Goal: Task Accomplishment & Management: Manage account settings

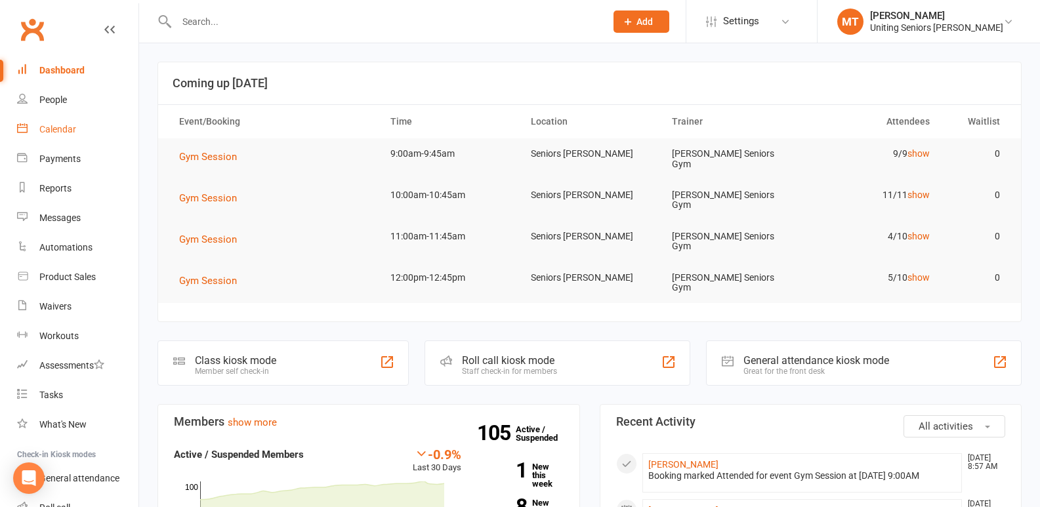
click at [61, 134] on div "Calendar" at bounding box center [57, 129] width 37 height 11
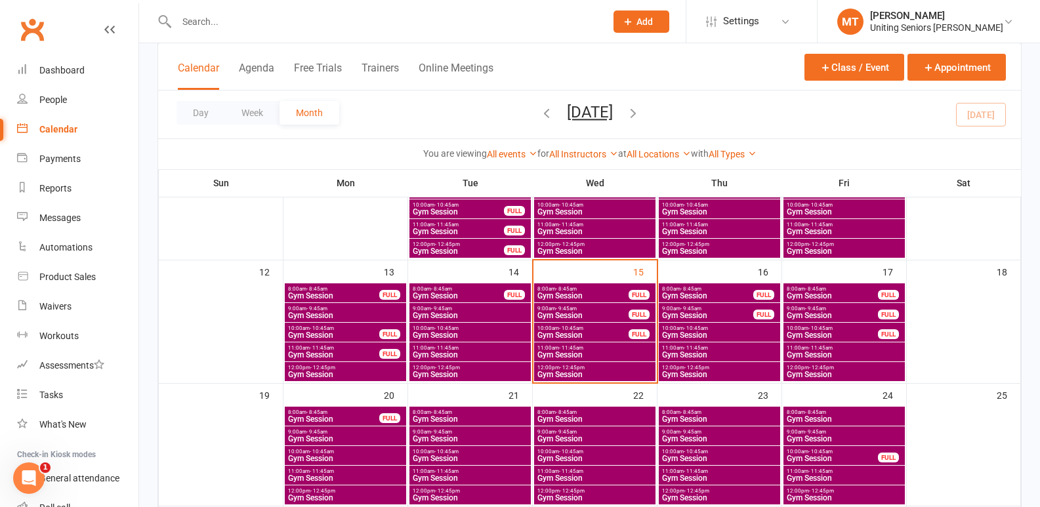
scroll to position [328, 0]
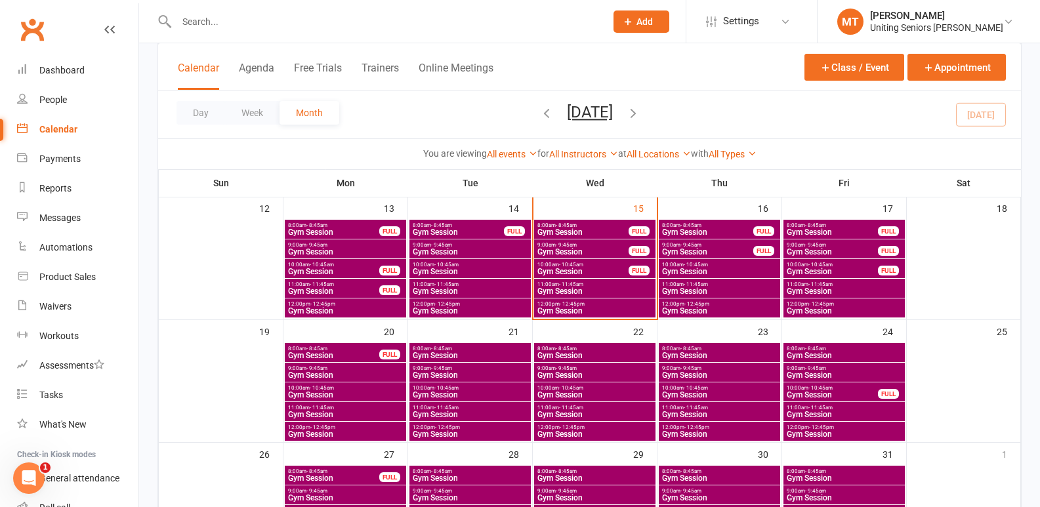
click at [593, 373] on span "Gym Session" at bounding box center [595, 375] width 116 height 8
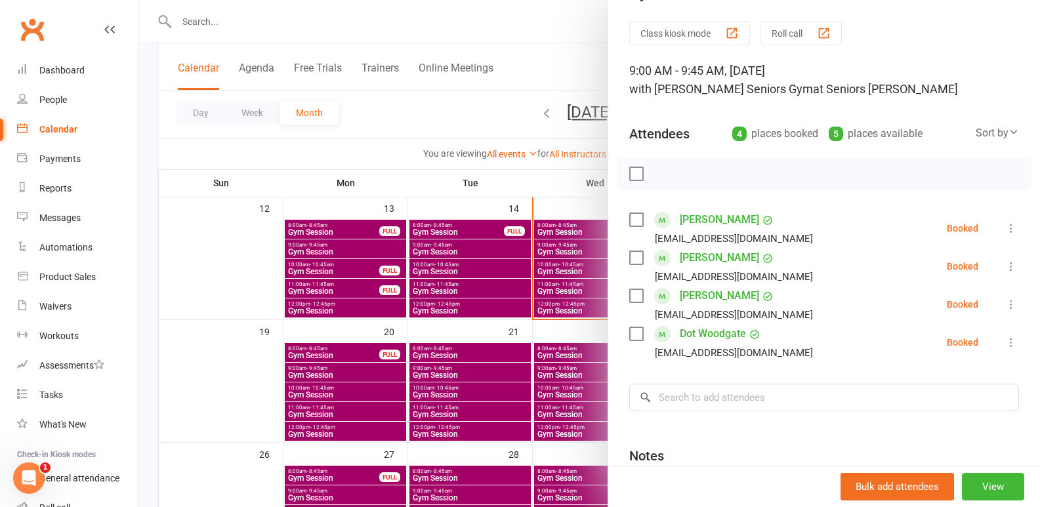
scroll to position [66, 0]
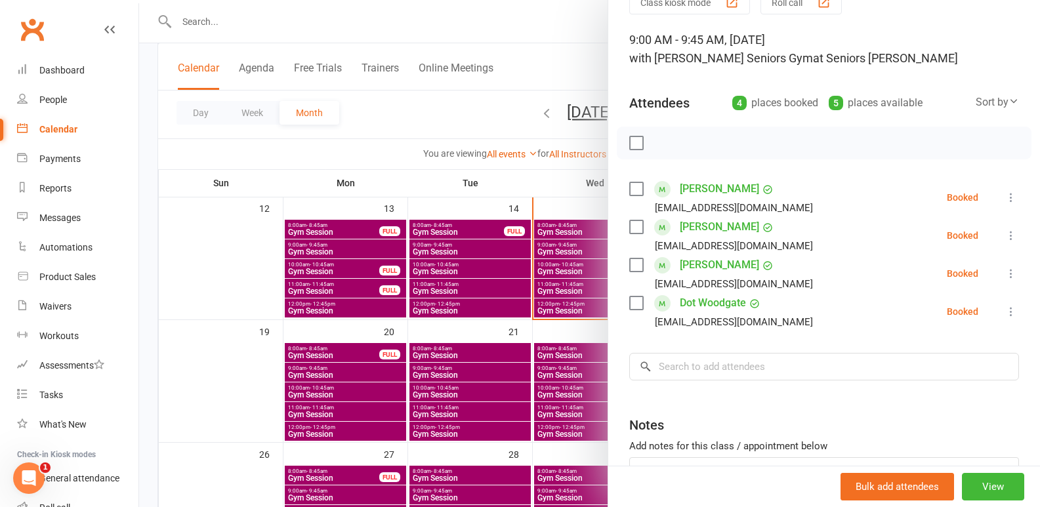
click at [465, 371] on div at bounding box center [589, 253] width 901 height 507
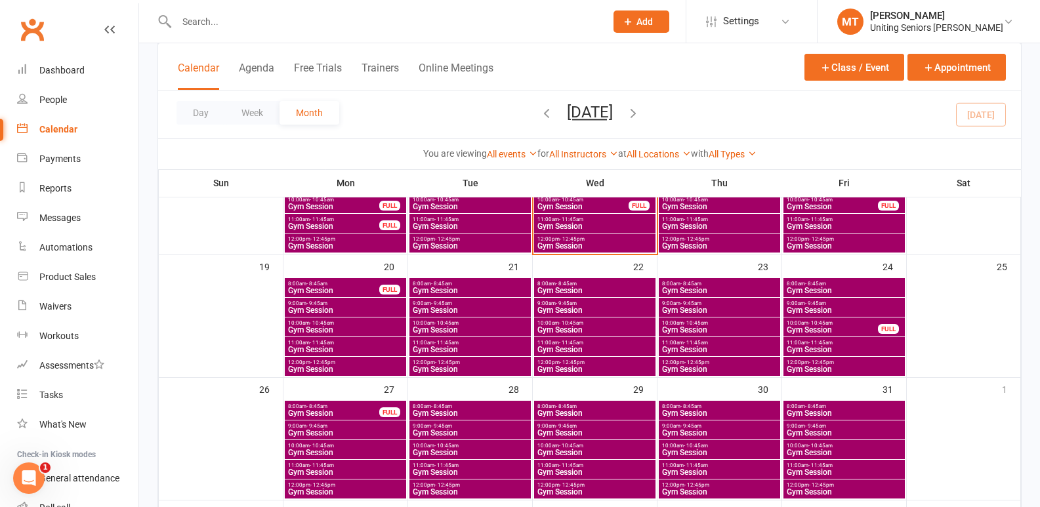
scroll to position [394, 0]
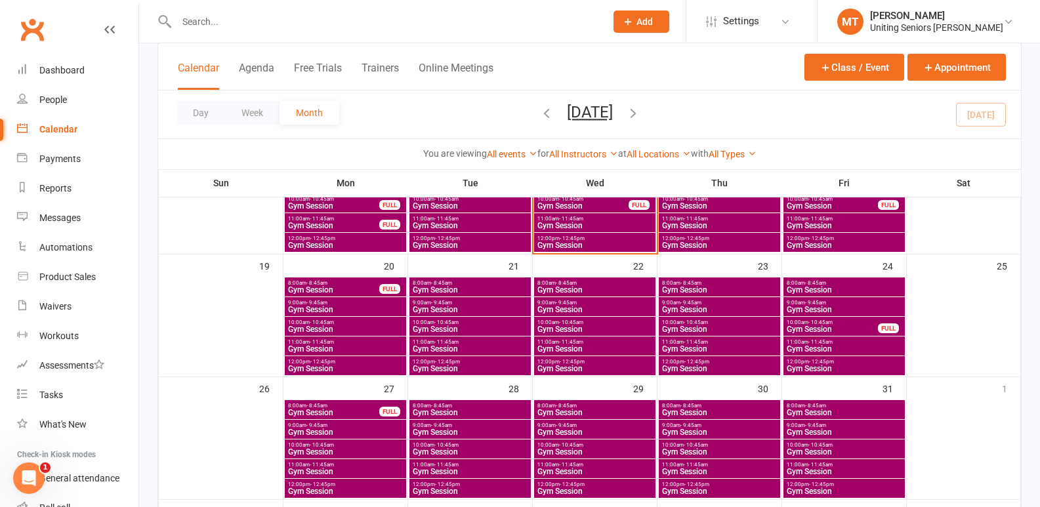
click at [467, 290] on span "Gym Session" at bounding box center [470, 290] width 116 height 8
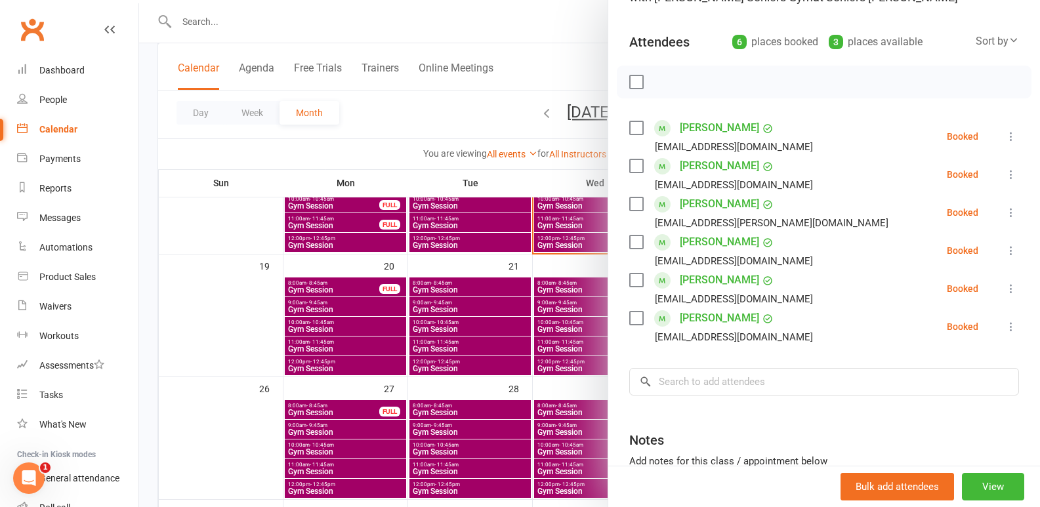
scroll to position [131, 0]
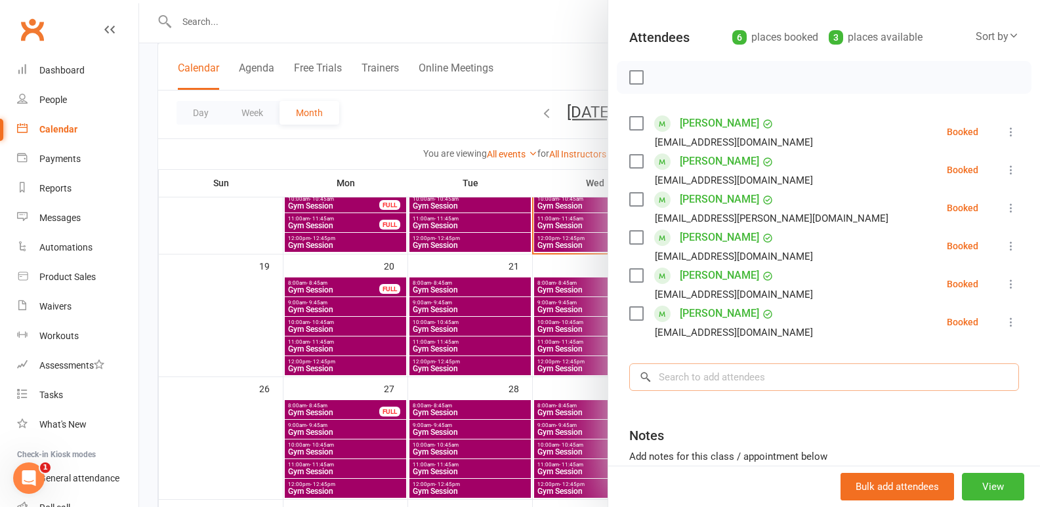
click at [728, 386] on input "search" at bounding box center [824, 378] width 390 height 28
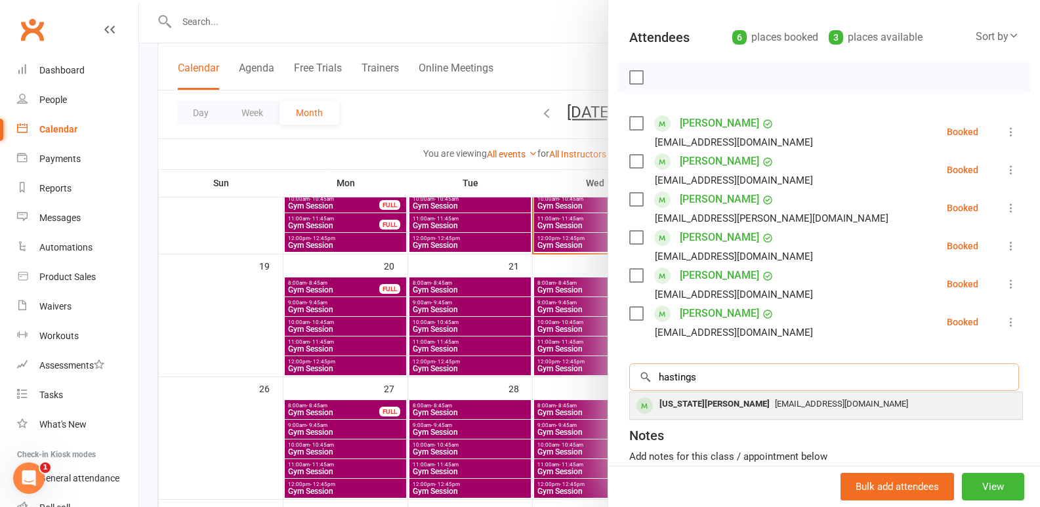
type input "hastings"
click at [746, 396] on div "[EMAIL_ADDRESS][DOMAIN_NAME]" at bounding box center [826, 404] width 382 height 19
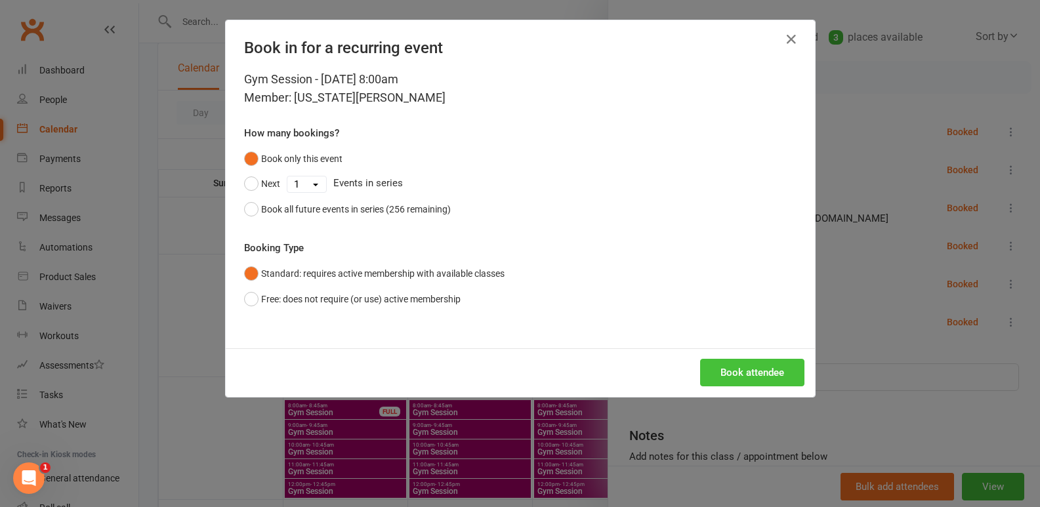
click at [739, 377] on button "Book attendee" at bounding box center [752, 373] width 104 height 28
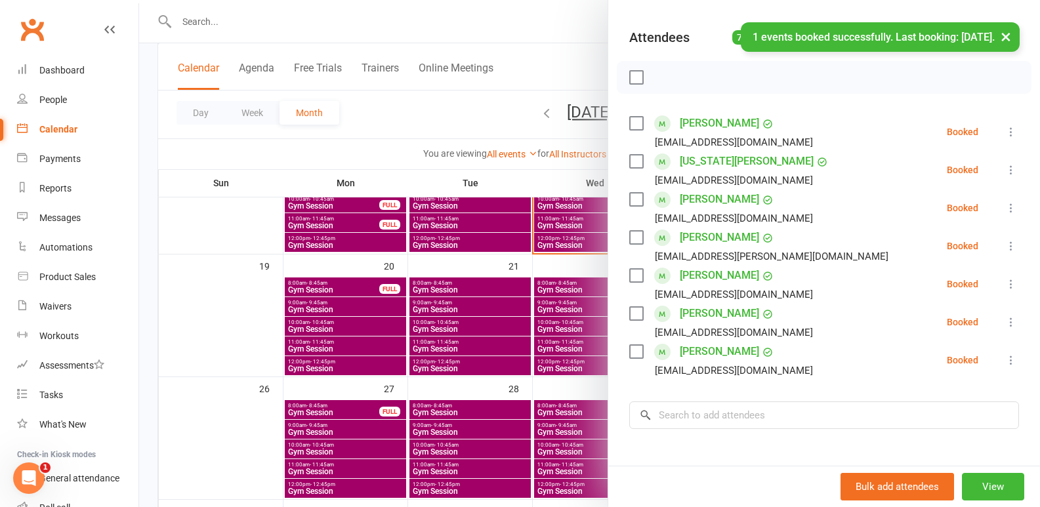
click at [492, 288] on div at bounding box center [589, 253] width 901 height 507
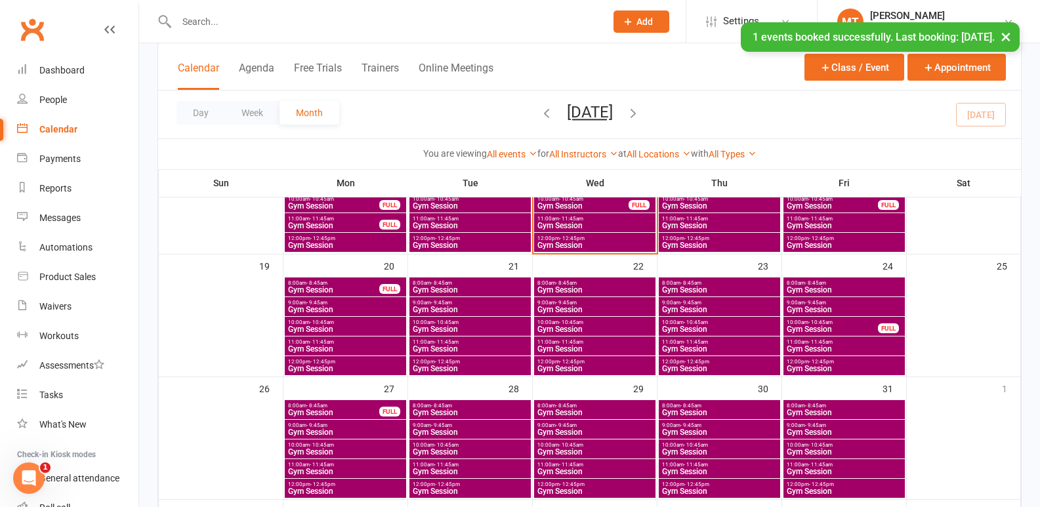
click at [493, 288] on span "Gym Session" at bounding box center [470, 290] width 116 height 8
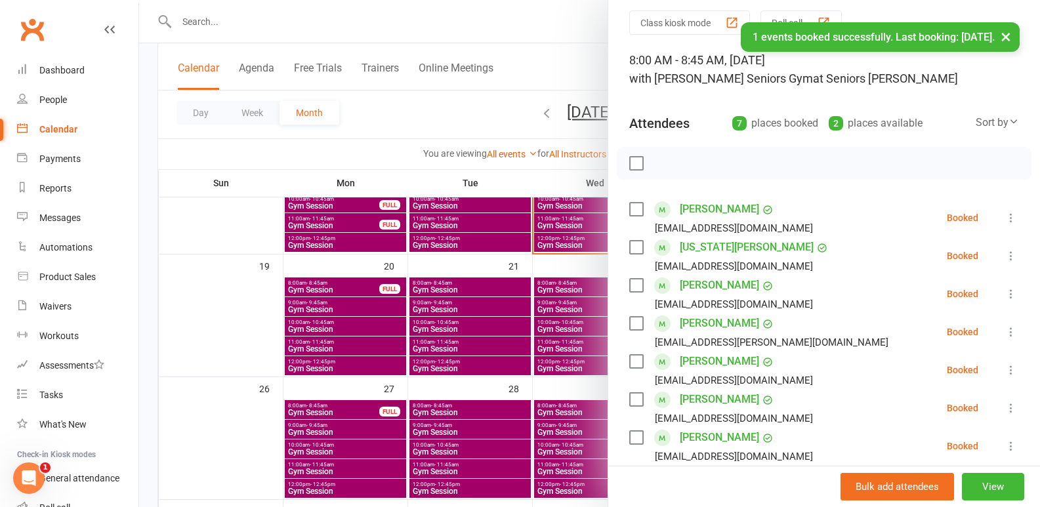
scroll to position [66, 0]
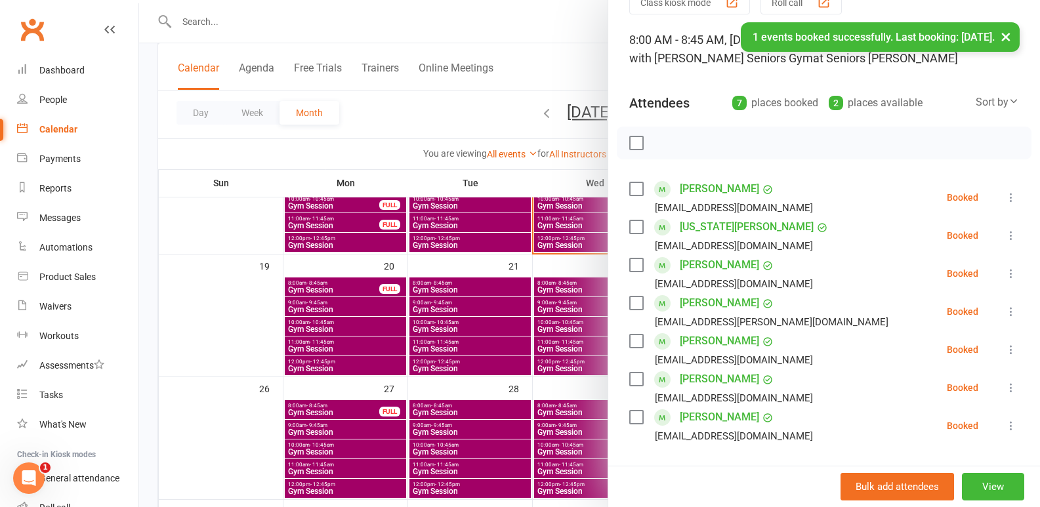
click at [209, 283] on div at bounding box center [589, 253] width 901 height 507
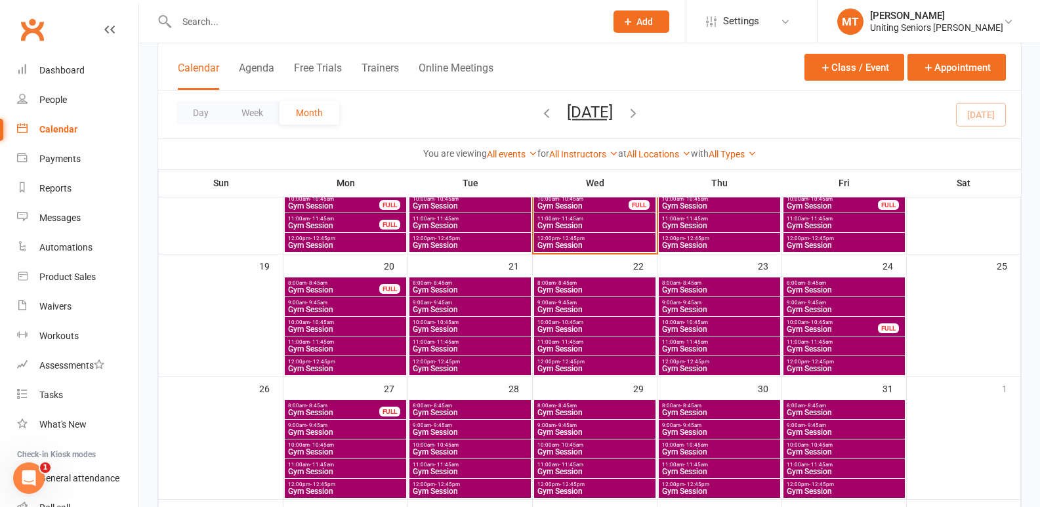
drag, startPoint x: 255, startPoint y: 22, endPoint x: 255, endPoint y: 7, distance: 14.5
click at [255, 21] on input "text" at bounding box center [385, 21] width 424 height 18
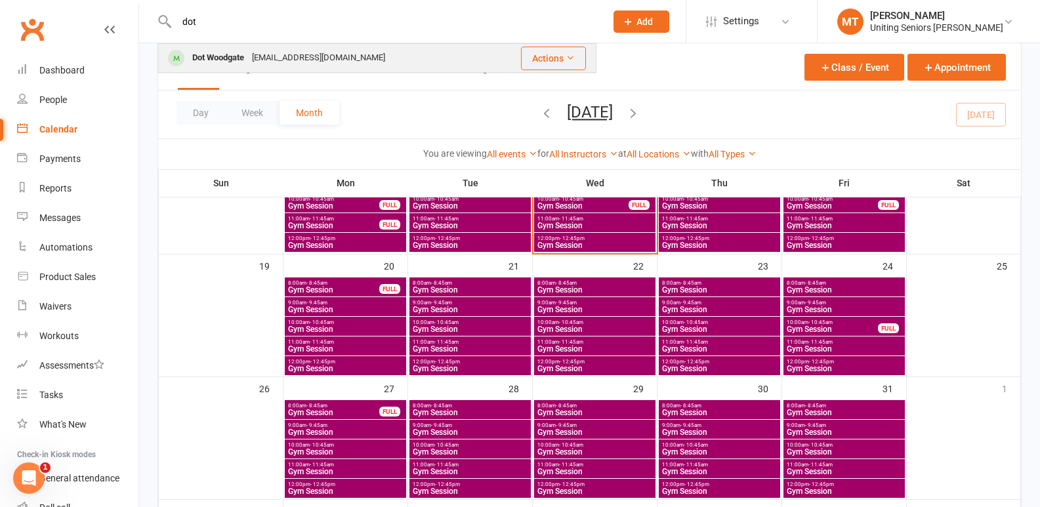
type input "dot"
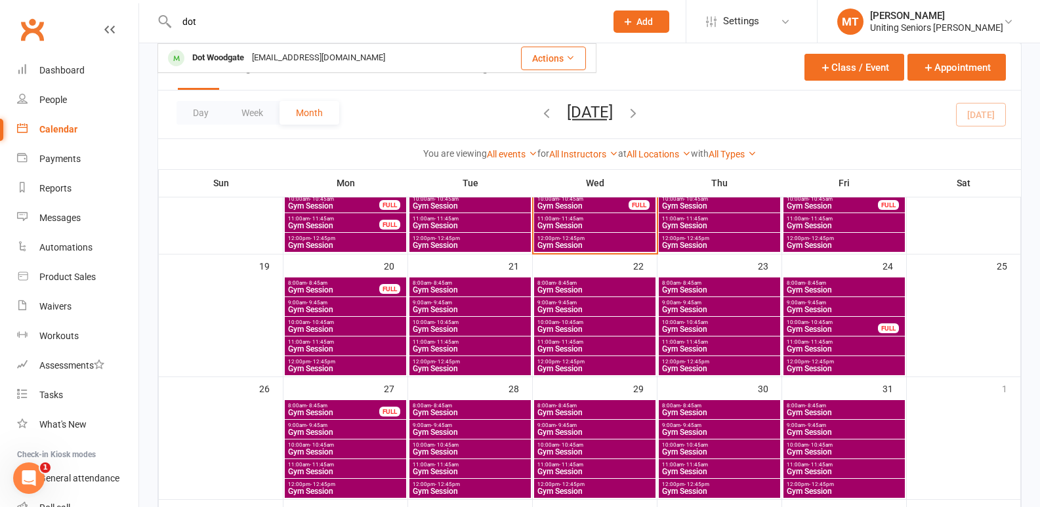
click at [198, 50] on div "Dot Woodgate" at bounding box center [218, 58] width 60 height 19
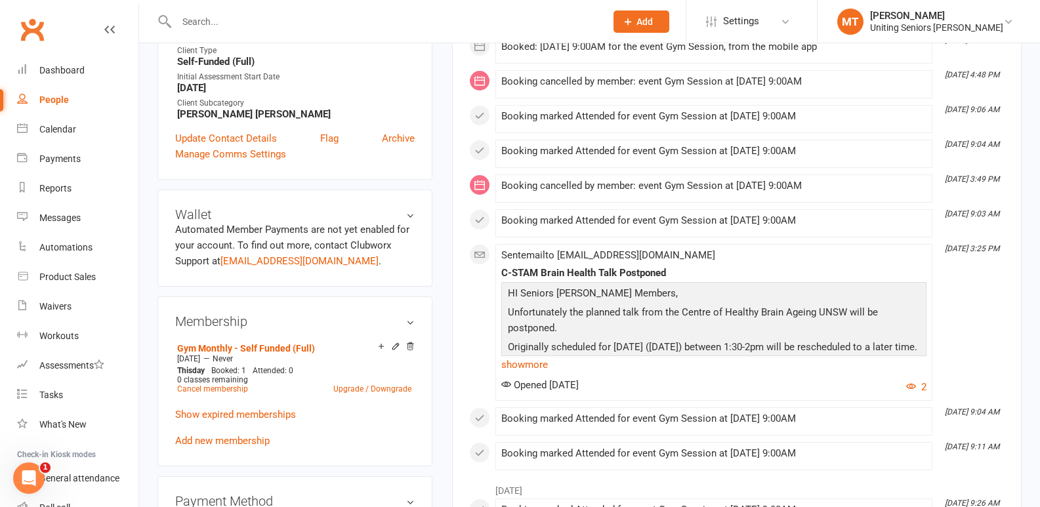
scroll to position [197, 0]
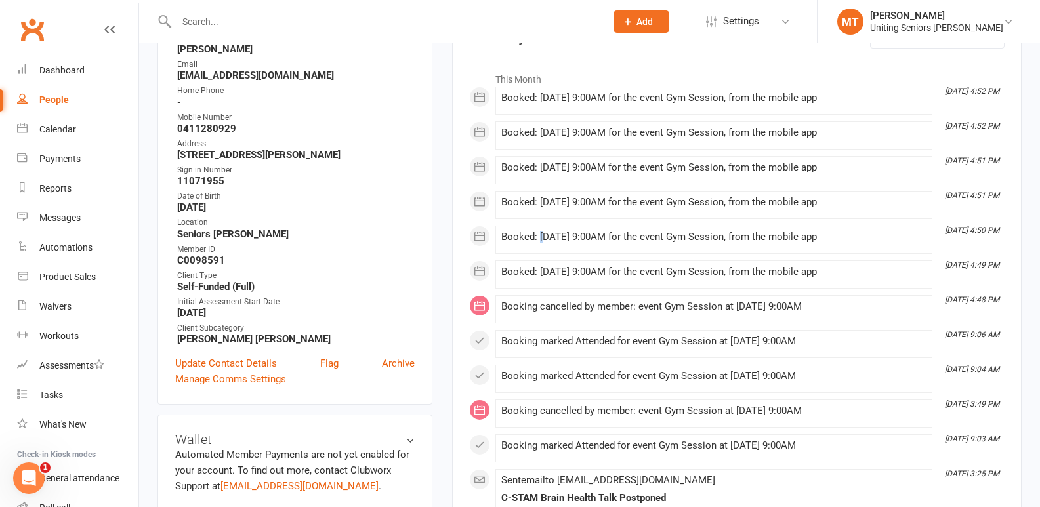
click at [541, 240] on div "Booked: [DATE] 9:00AM for the event Gym Session, from the mobile app" at bounding box center [713, 237] width 425 height 11
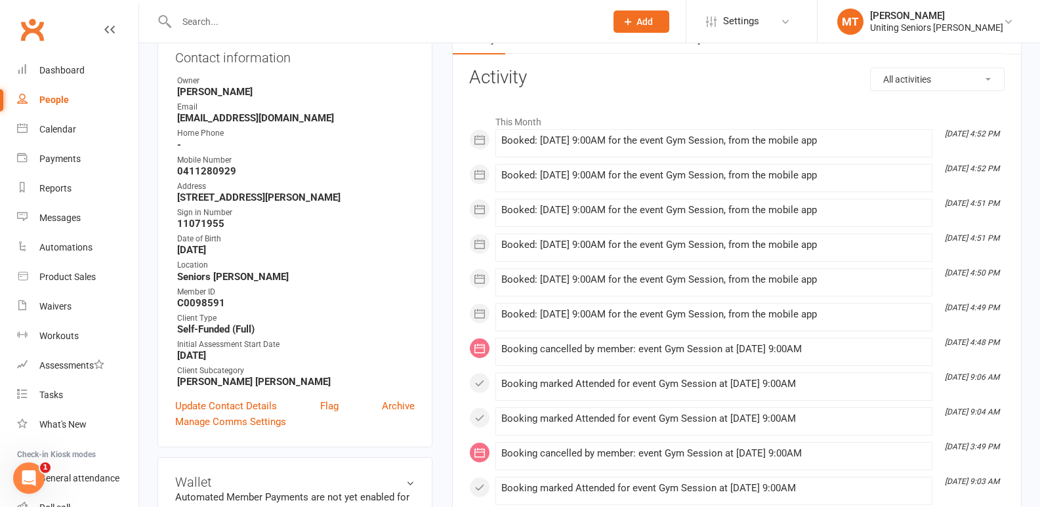
scroll to position [131, 0]
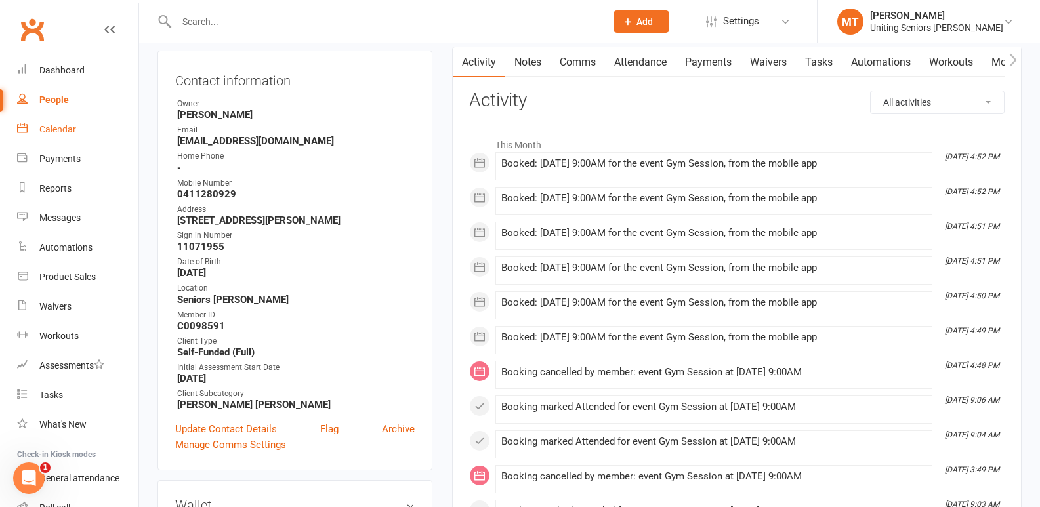
click at [62, 118] on link "Calendar" at bounding box center [77, 130] width 121 height 30
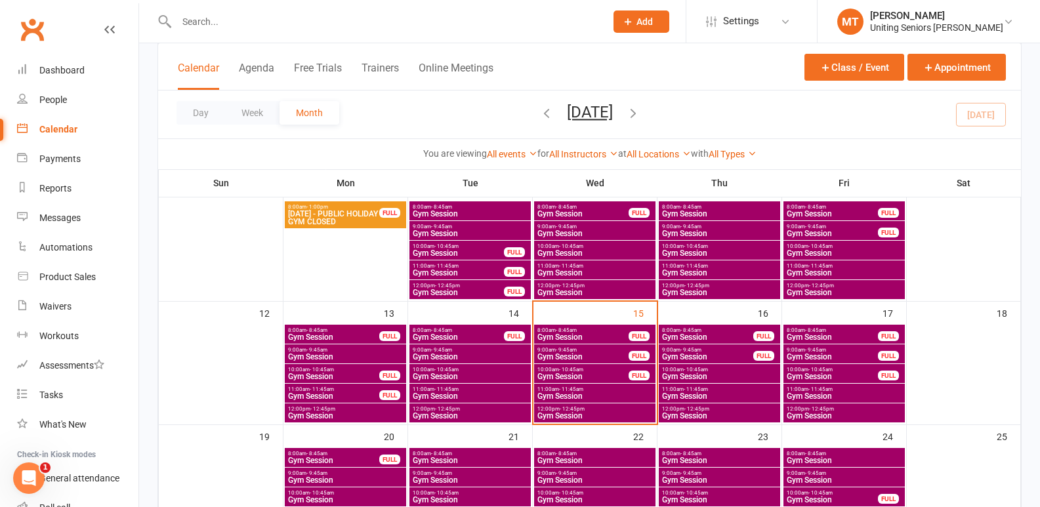
scroll to position [263, 0]
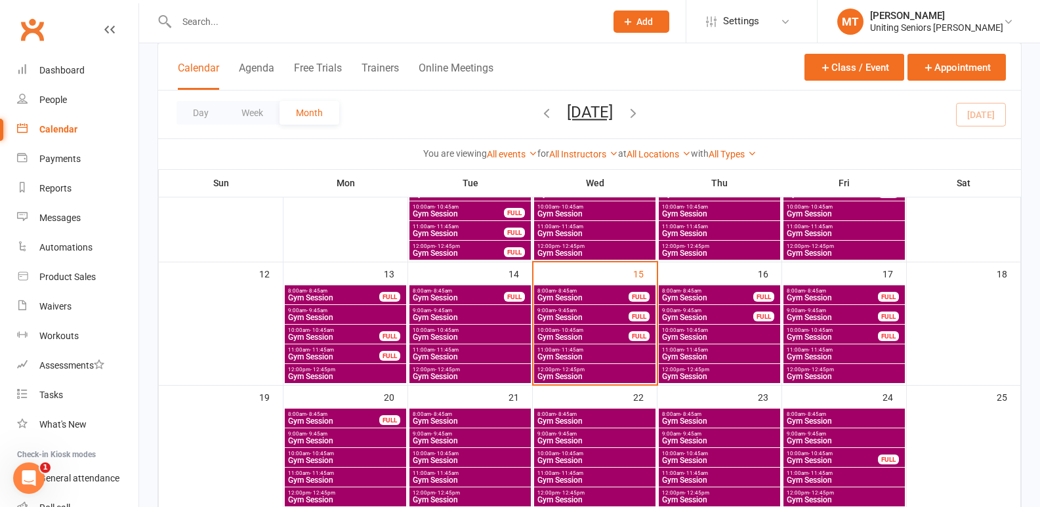
click at [738, 439] on span "Gym Session" at bounding box center [720, 441] width 116 height 8
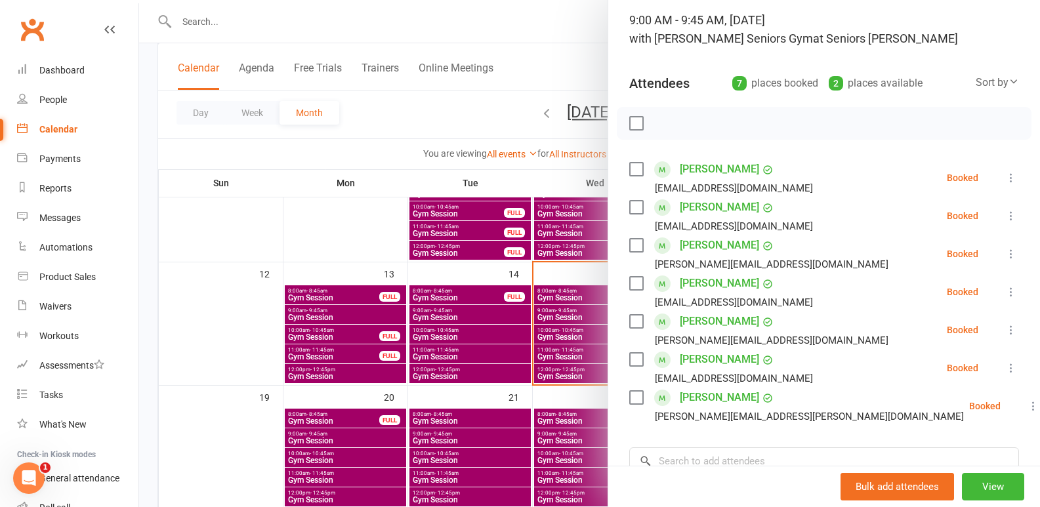
scroll to position [197, 0]
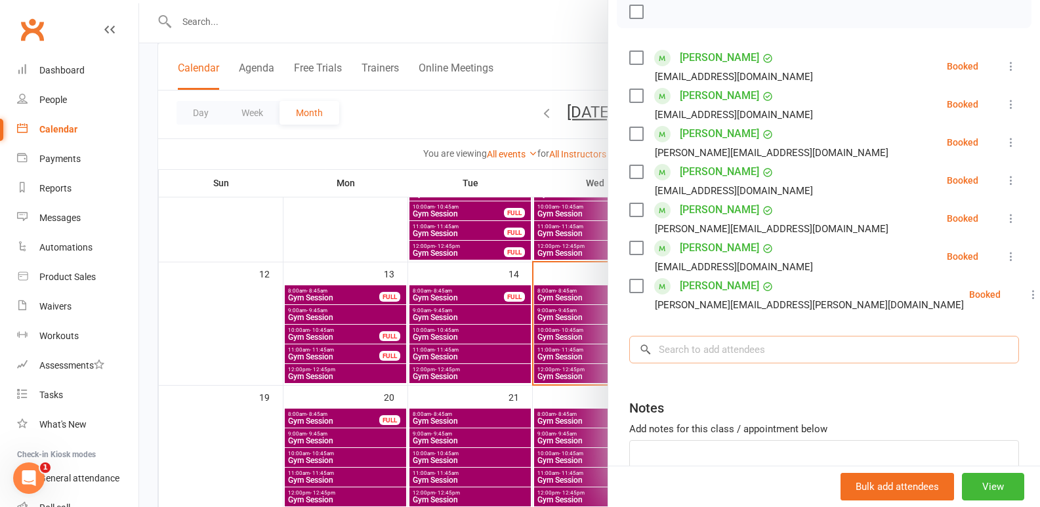
click at [704, 358] on input "search" at bounding box center [824, 350] width 390 height 28
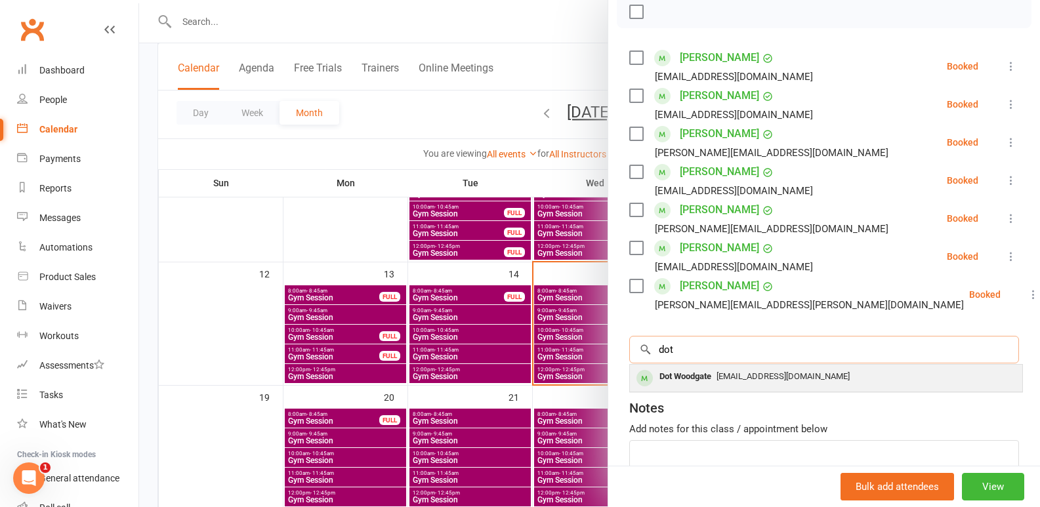
type input "dot"
click at [704, 373] on div "Dot Woodgate" at bounding box center [685, 377] width 62 height 19
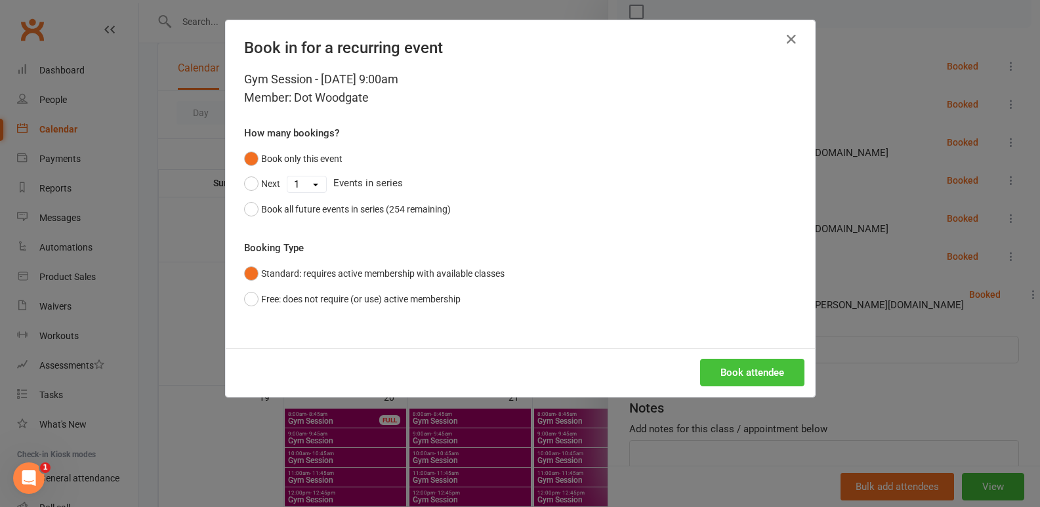
click at [759, 376] on button "Book attendee" at bounding box center [752, 373] width 104 height 28
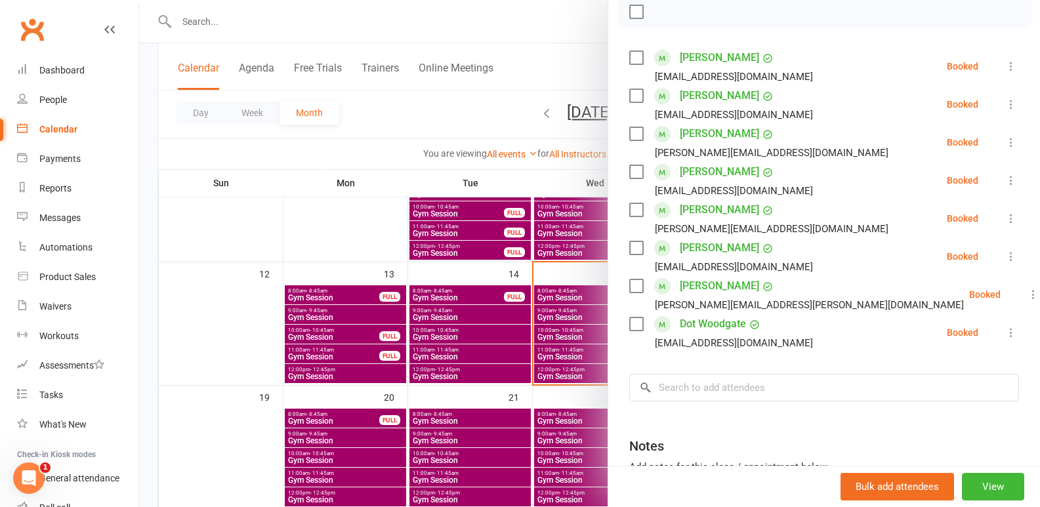
click at [366, 271] on div at bounding box center [589, 253] width 901 height 507
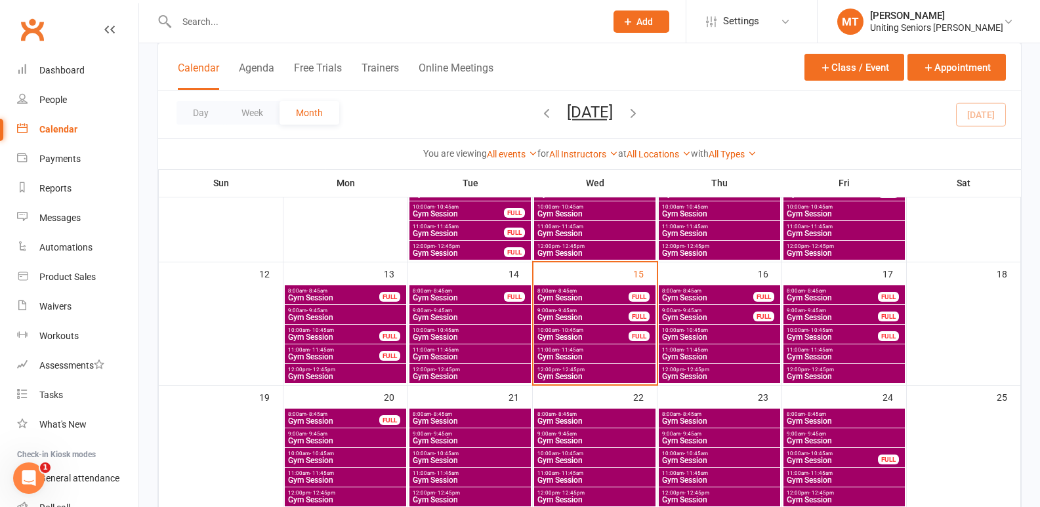
click at [608, 335] on span "Gym Session" at bounding box center [583, 337] width 93 height 8
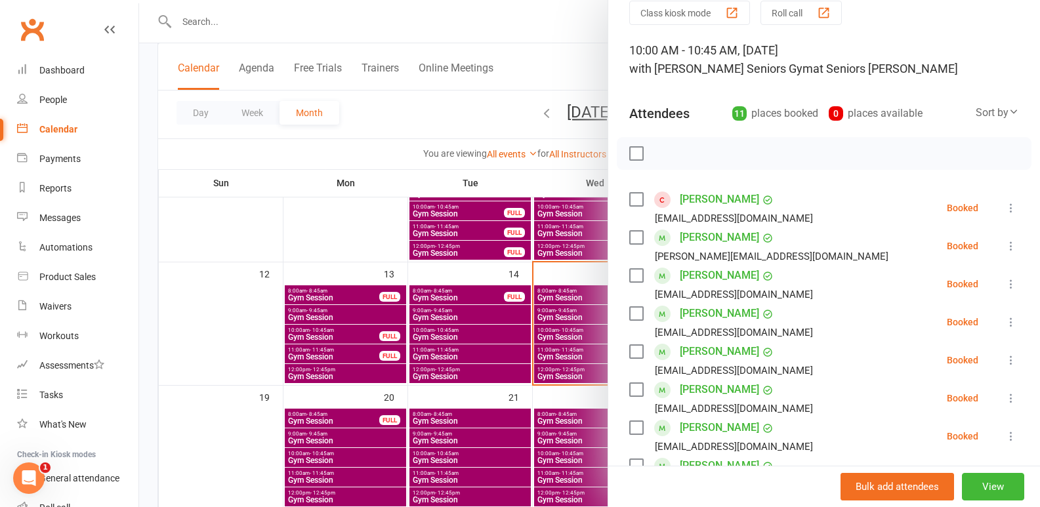
scroll to position [131, 0]
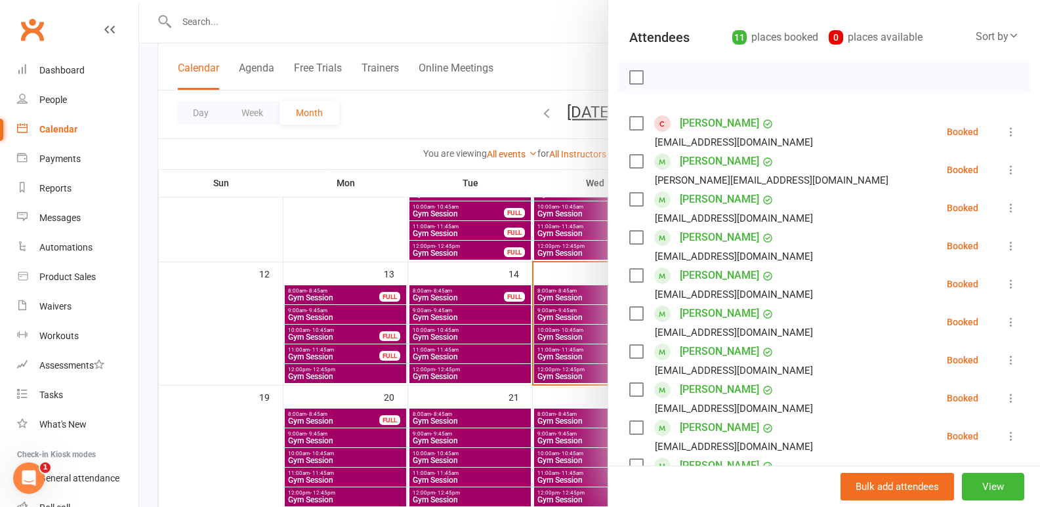
click at [478, 289] on div at bounding box center [589, 253] width 901 height 507
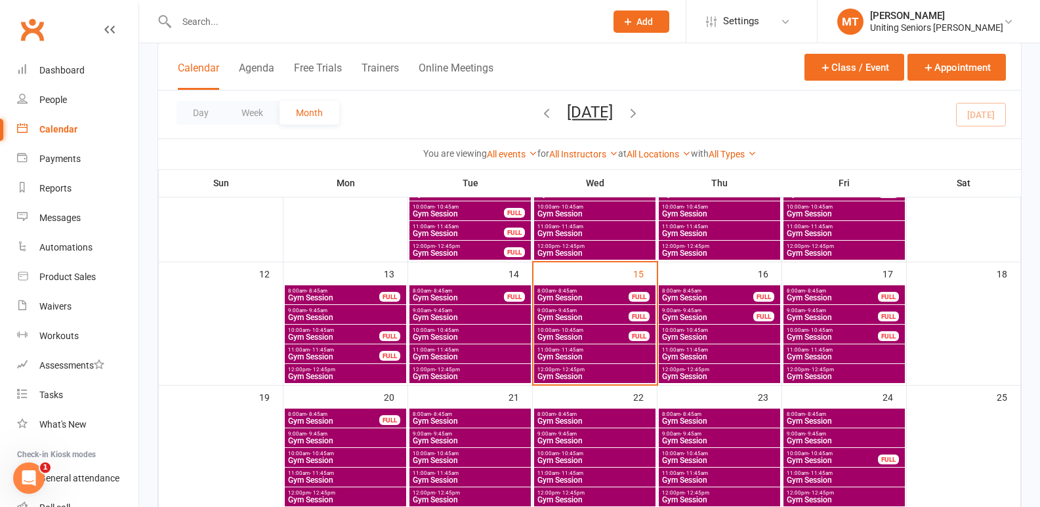
click at [583, 316] on span "Gym Session" at bounding box center [583, 318] width 93 height 8
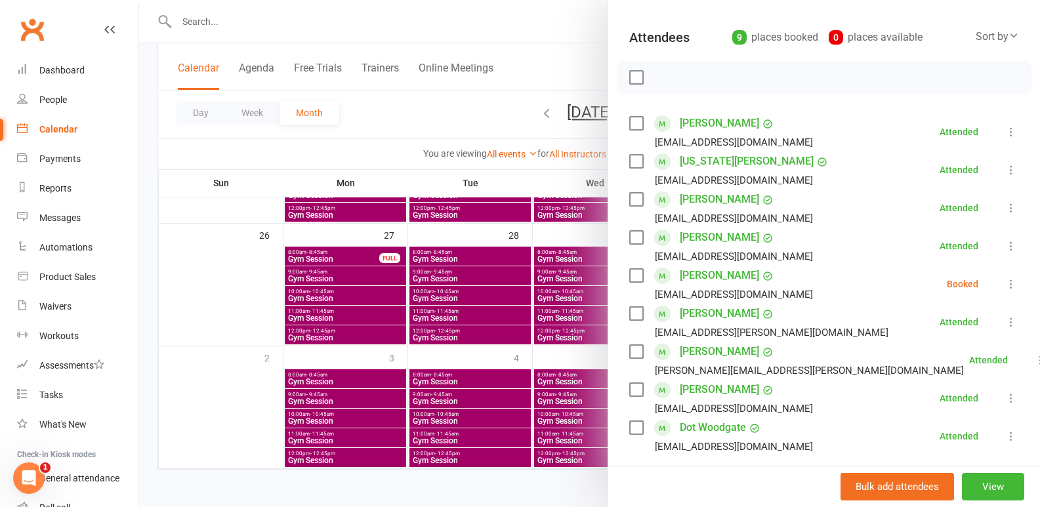
click at [1005, 285] on icon at bounding box center [1011, 284] width 13 height 13
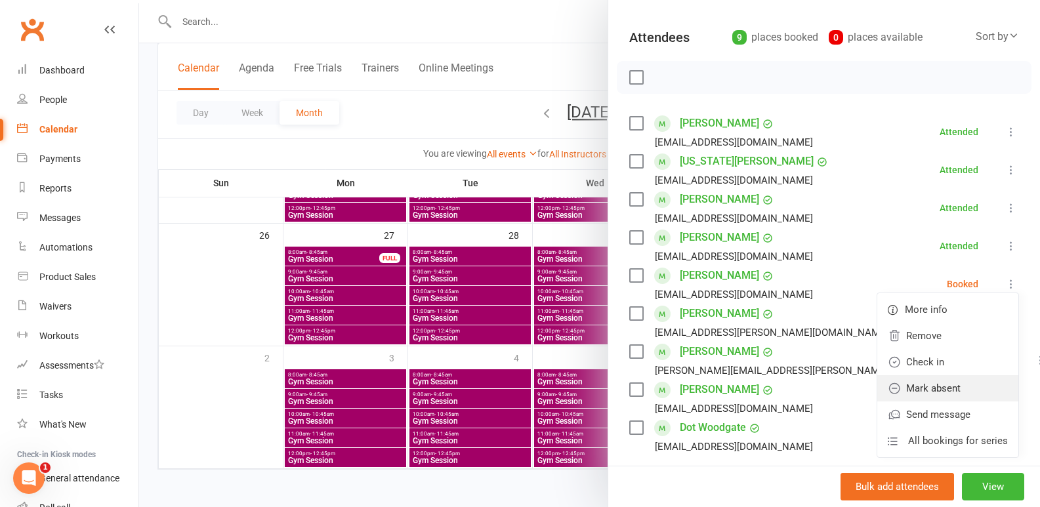
click at [956, 383] on link "Mark absent" at bounding box center [947, 388] width 141 height 26
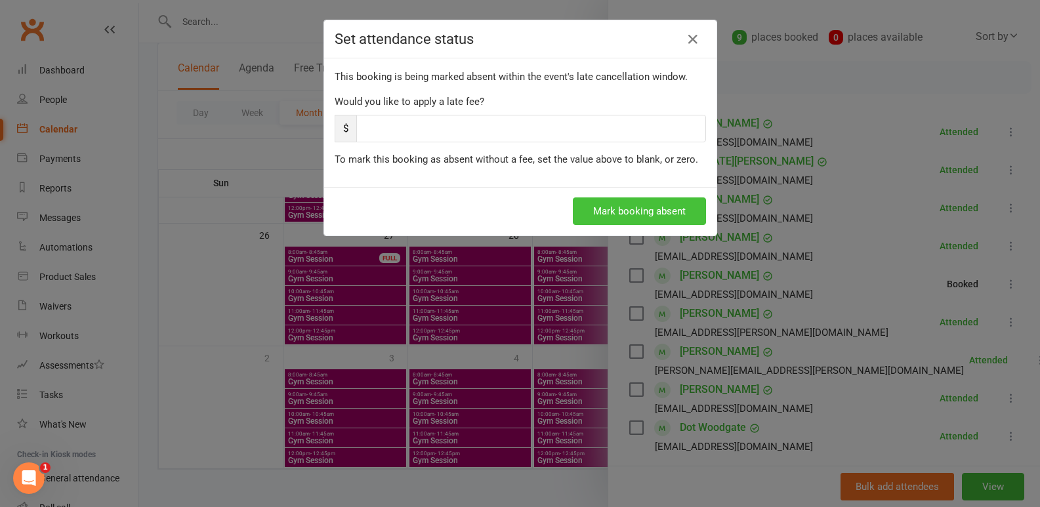
click at [618, 213] on button "Mark booking absent" at bounding box center [639, 212] width 133 height 28
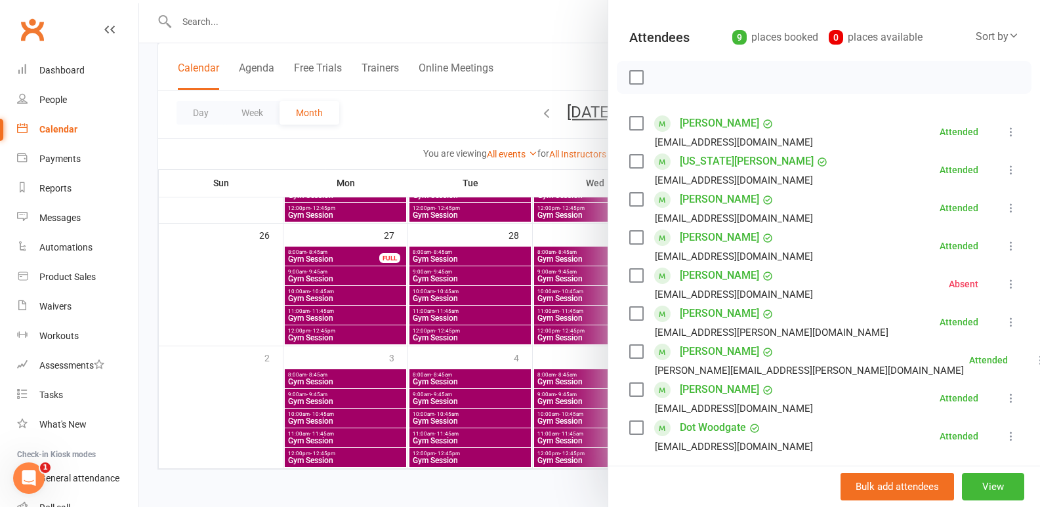
click at [534, 334] on div at bounding box center [589, 253] width 901 height 507
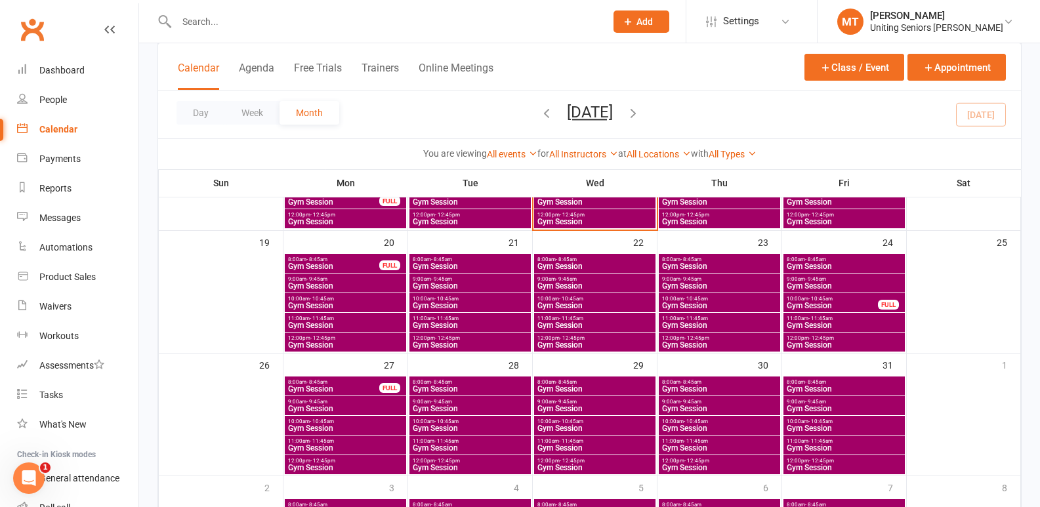
scroll to position [285, 0]
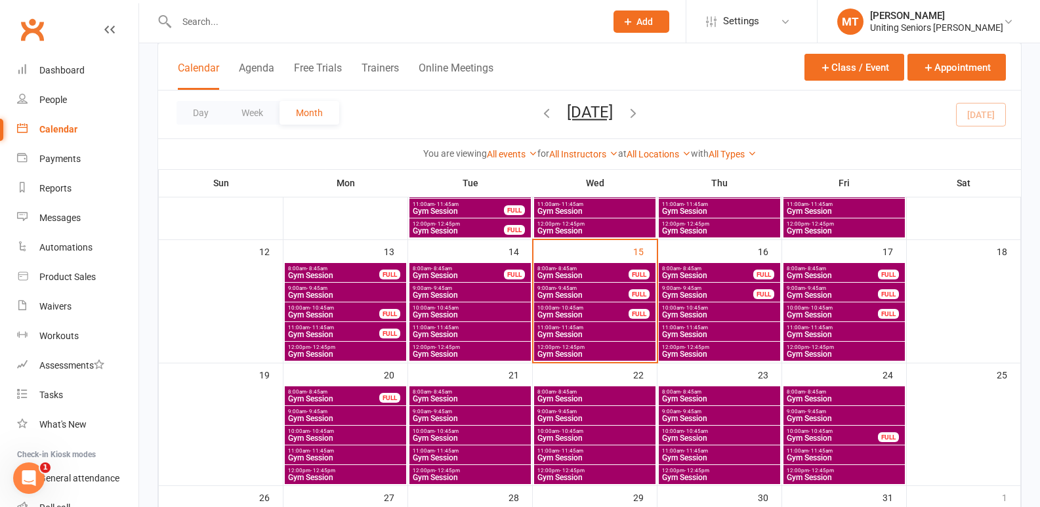
click at [607, 317] on span "Gym Session" at bounding box center [583, 315] width 93 height 8
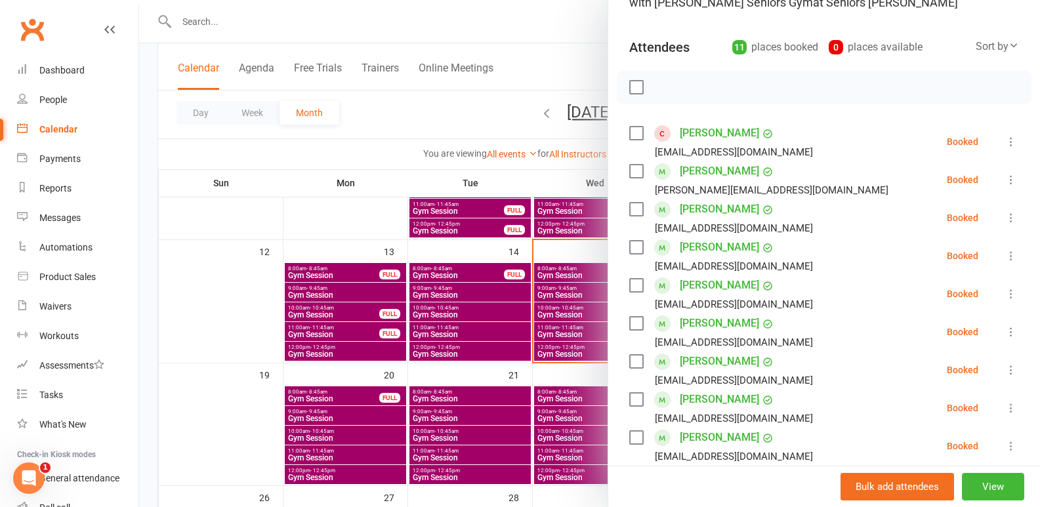
scroll to position [131, 0]
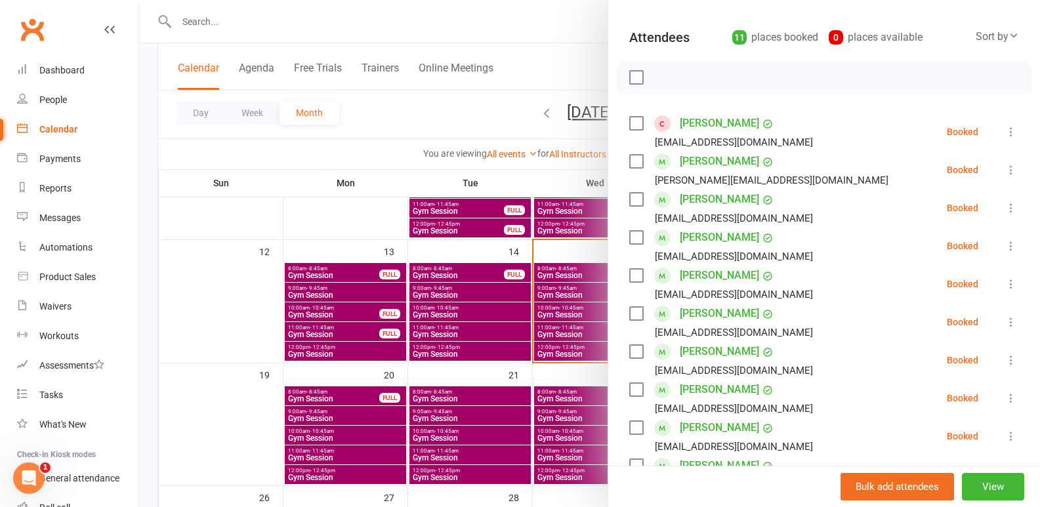
click at [581, 297] on div at bounding box center [589, 253] width 901 height 507
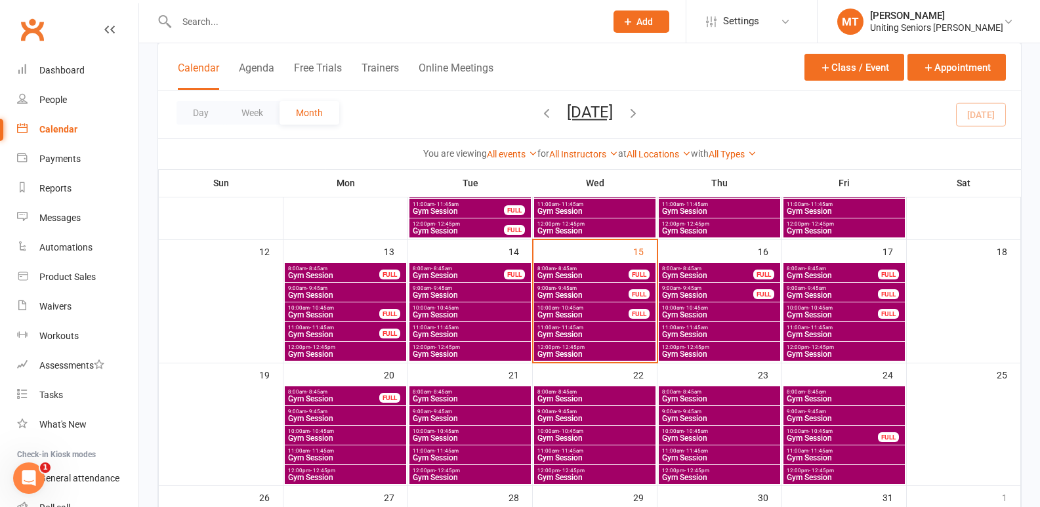
click at [577, 311] on span "Gym Session" at bounding box center [583, 315] width 93 height 8
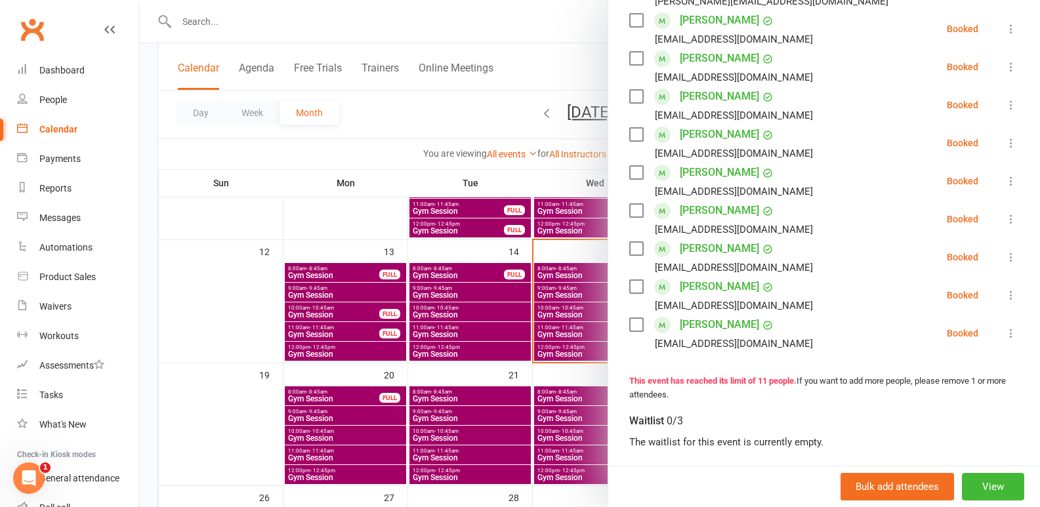
scroll to position [328, 0]
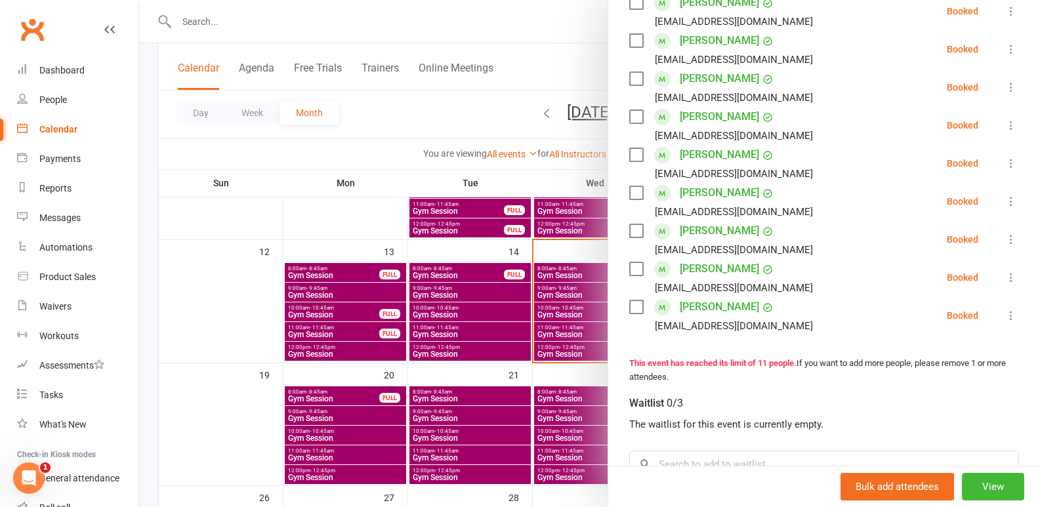
click at [488, 296] on div at bounding box center [589, 253] width 901 height 507
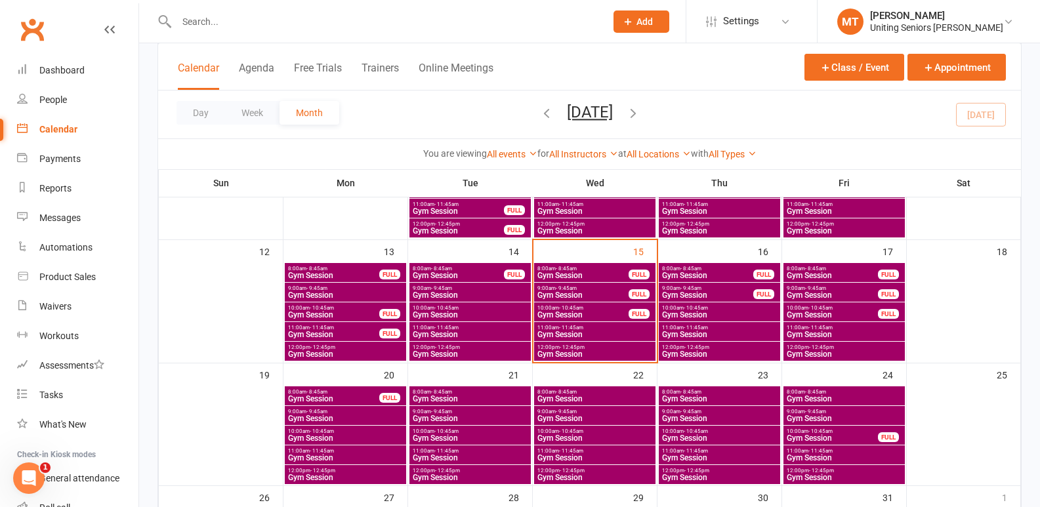
click at [458, 29] on input "text" at bounding box center [385, 21] width 424 height 18
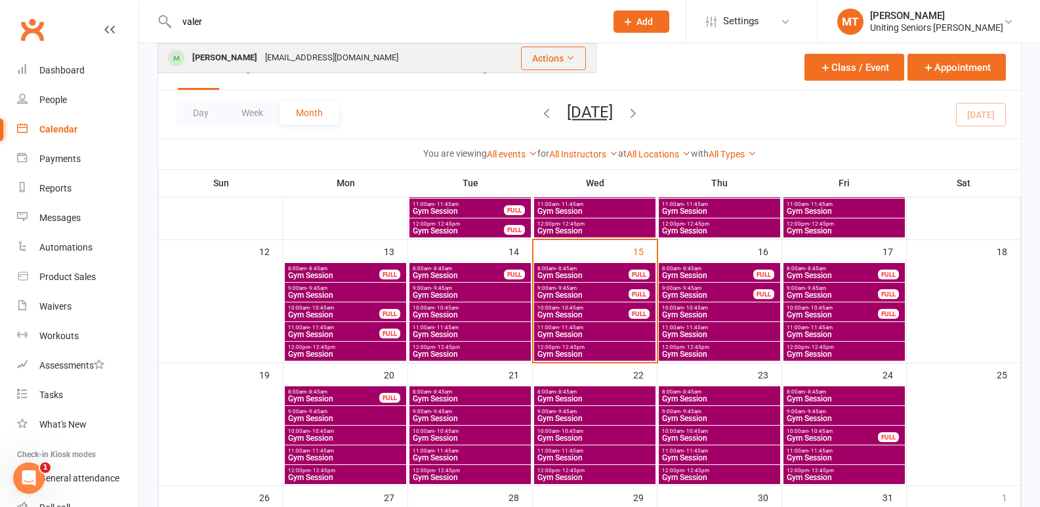
type input "valer"
click at [438, 52] on div "[PERSON_NAME] [EMAIL_ADDRESS][DOMAIN_NAME]" at bounding box center [326, 58] width 335 height 27
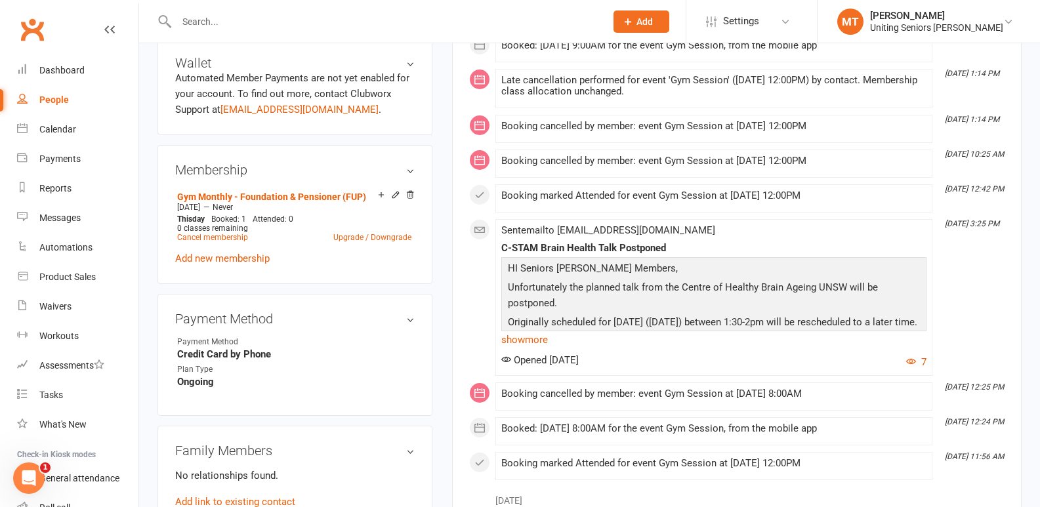
scroll to position [591, 0]
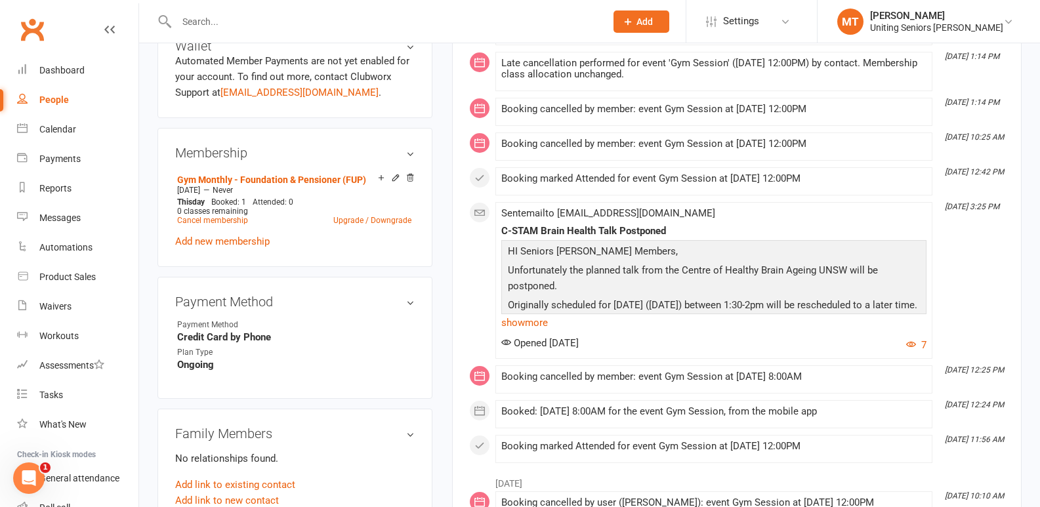
drag, startPoint x: 434, startPoint y: 37, endPoint x: 435, endPoint y: 22, distance: 15.8
click at [434, 37] on div at bounding box center [377, 21] width 439 height 43
click at [435, 18] on input "text" at bounding box center [385, 21] width 424 height 18
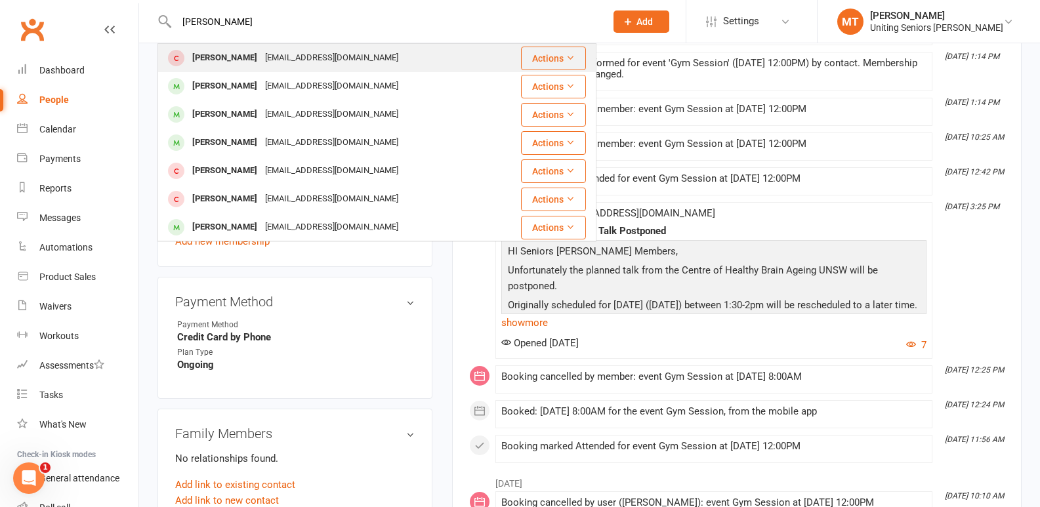
type input "[PERSON_NAME]"
click at [353, 62] on div "[PERSON_NAME] [EMAIL_ADDRESS][DOMAIN_NAME]" at bounding box center [326, 58] width 335 height 27
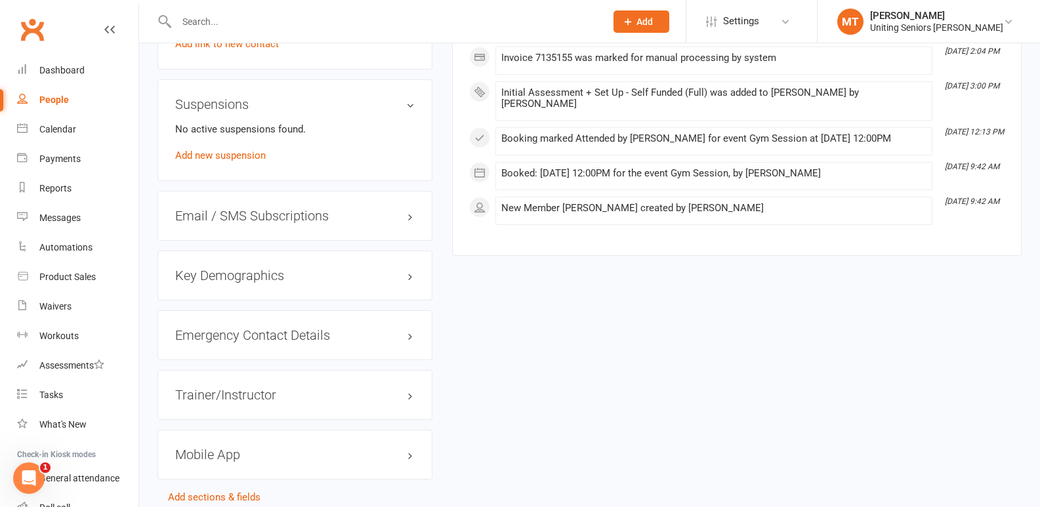
scroll to position [1100, 0]
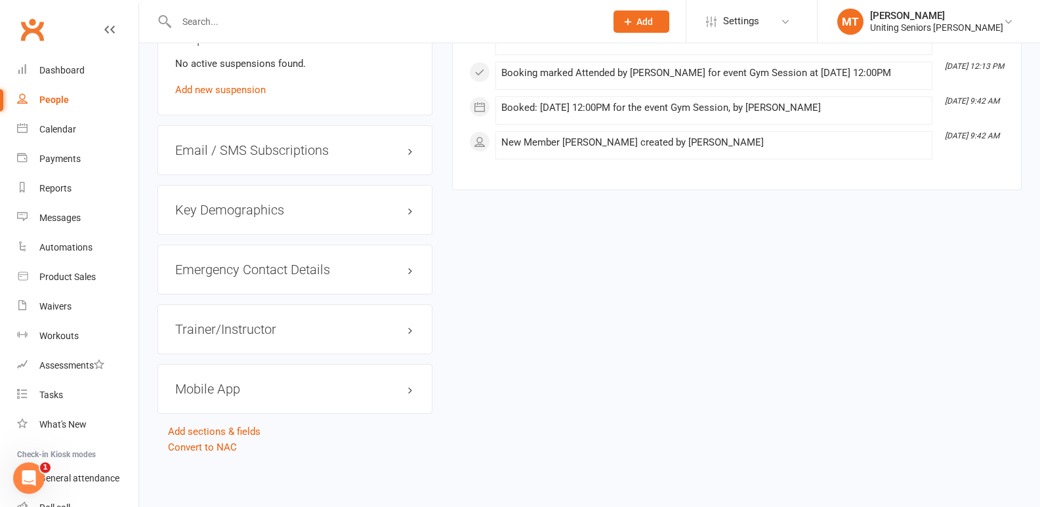
click at [373, 392] on h3 "Mobile App" at bounding box center [295, 389] width 240 height 14
click at [231, 421] on switch at bounding box center [225, 418] width 33 height 10
click at [230, 415] on div at bounding box center [225, 415] width 22 height 9
click at [214, 414] on input "checkbox" at bounding box center [214, 414] width 0 height 0
click at [236, 459] on link "Manage Settings" at bounding box center [212, 458] width 74 height 12
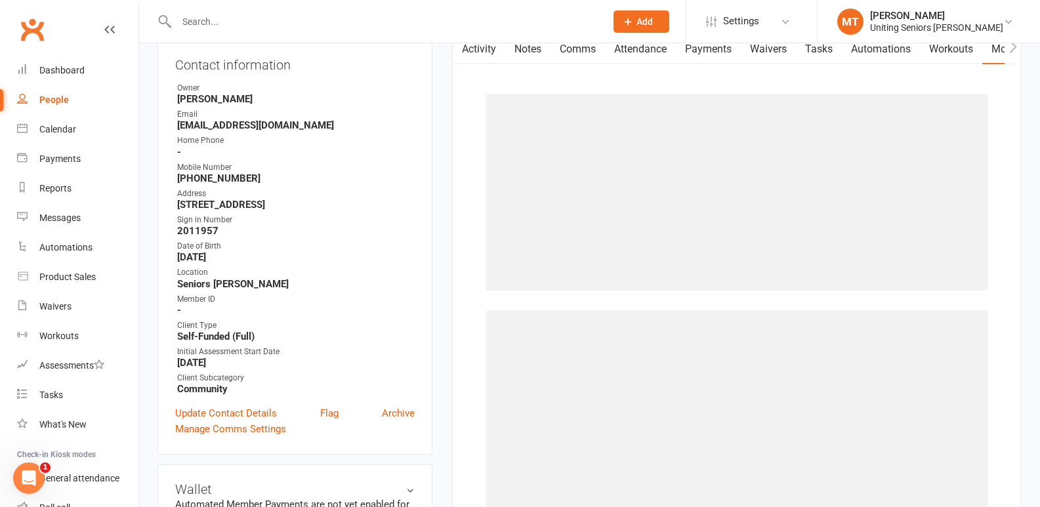
scroll to position [112, 0]
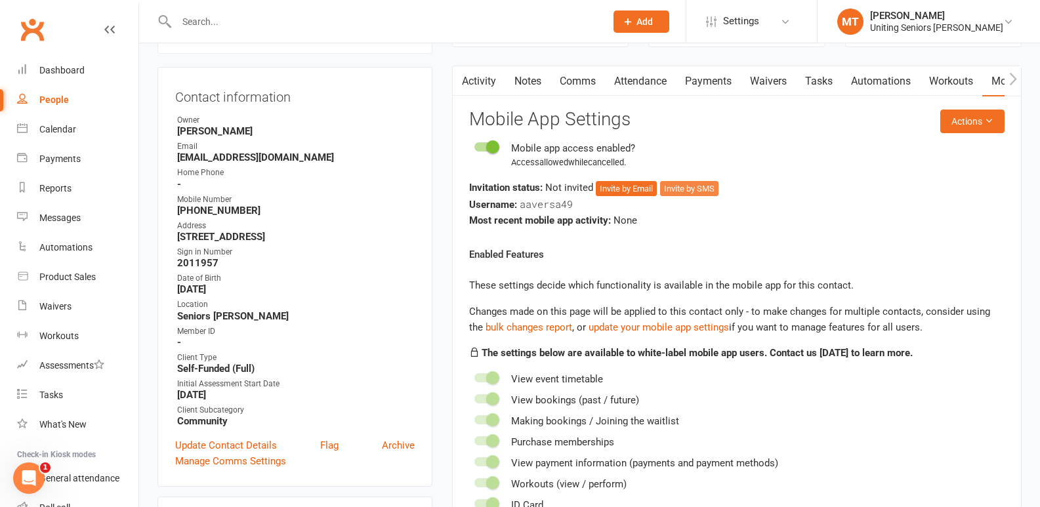
click at [690, 188] on button "Invite by SMS" at bounding box center [689, 189] width 58 height 16
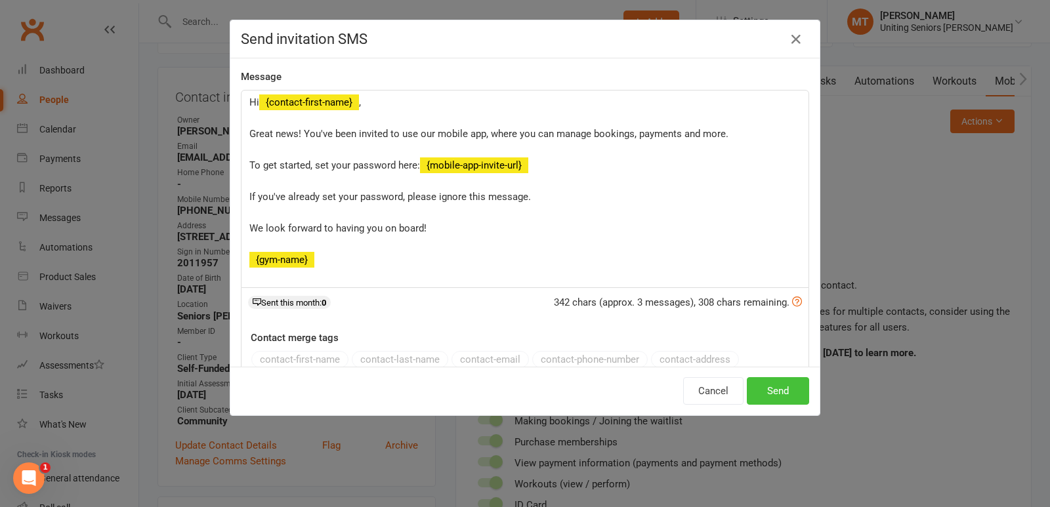
click at [778, 395] on button "Send" at bounding box center [778, 391] width 62 height 28
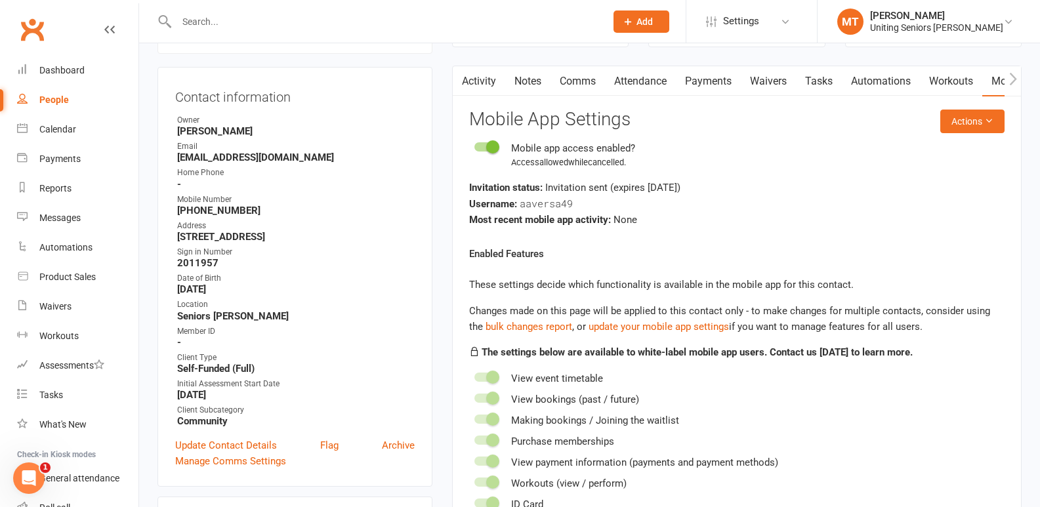
click at [245, 18] on input "text" at bounding box center [385, 21] width 424 height 18
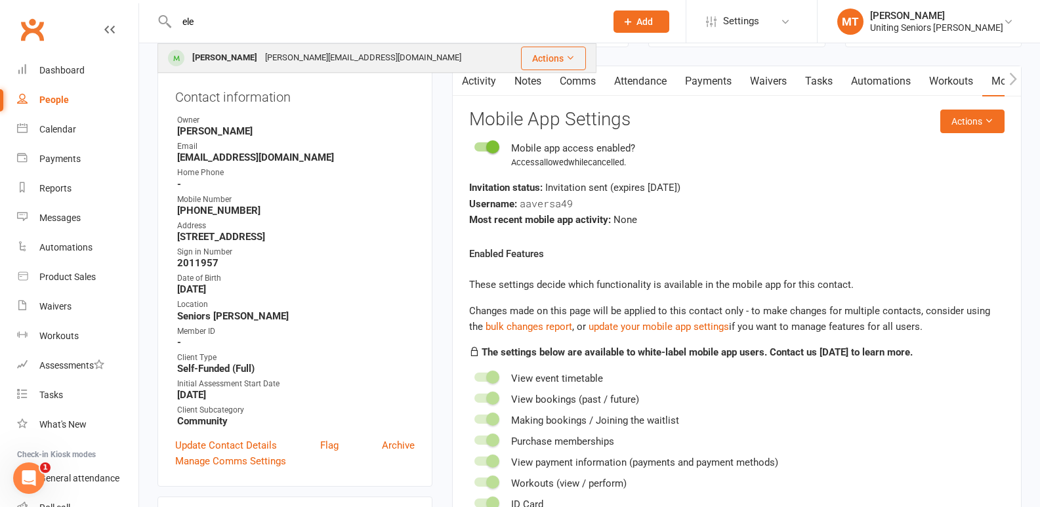
type input "ele"
click at [292, 62] on div "[PERSON_NAME][EMAIL_ADDRESS][DOMAIN_NAME]" at bounding box center [363, 58] width 204 height 19
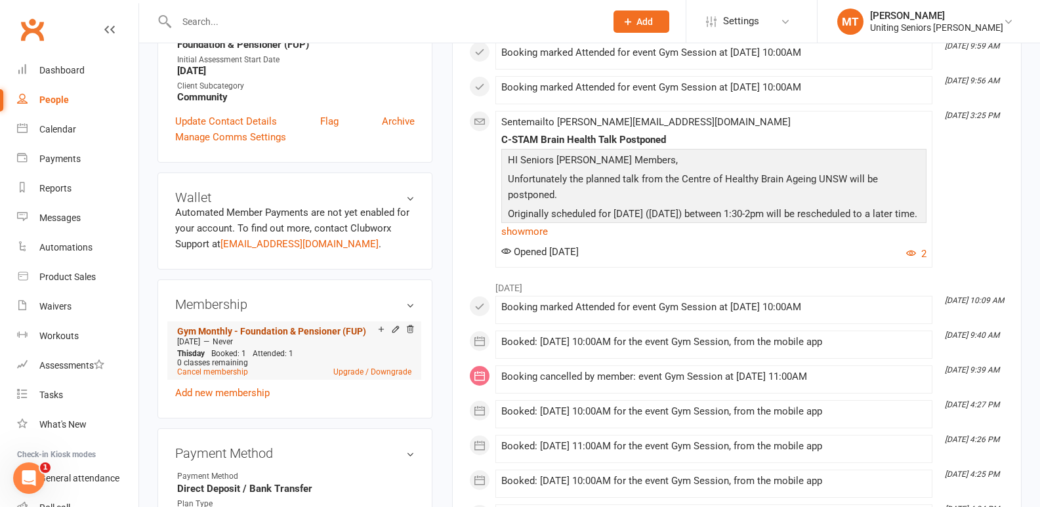
scroll to position [459, 0]
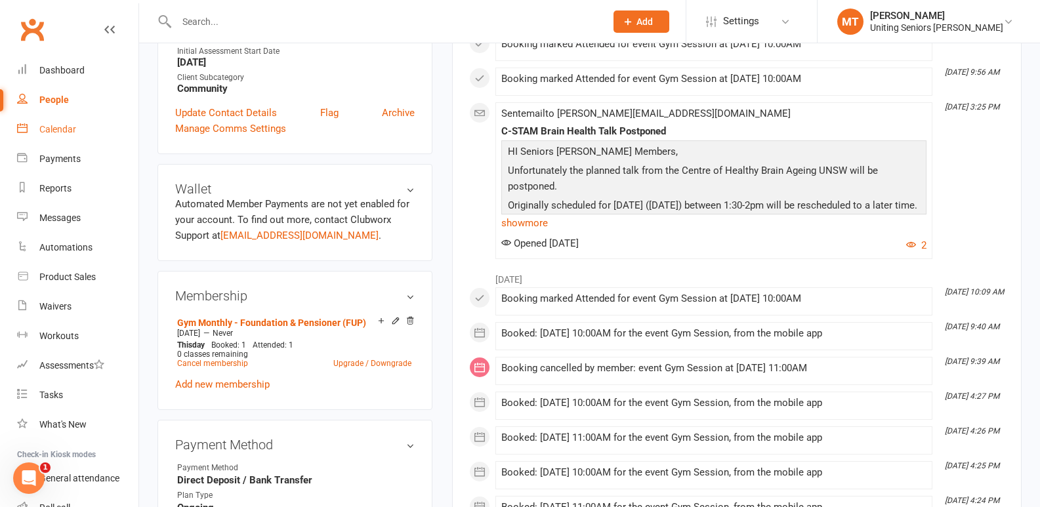
click at [43, 136] on link "Calendar" at bounding box center [77, 130] width 121 height 30
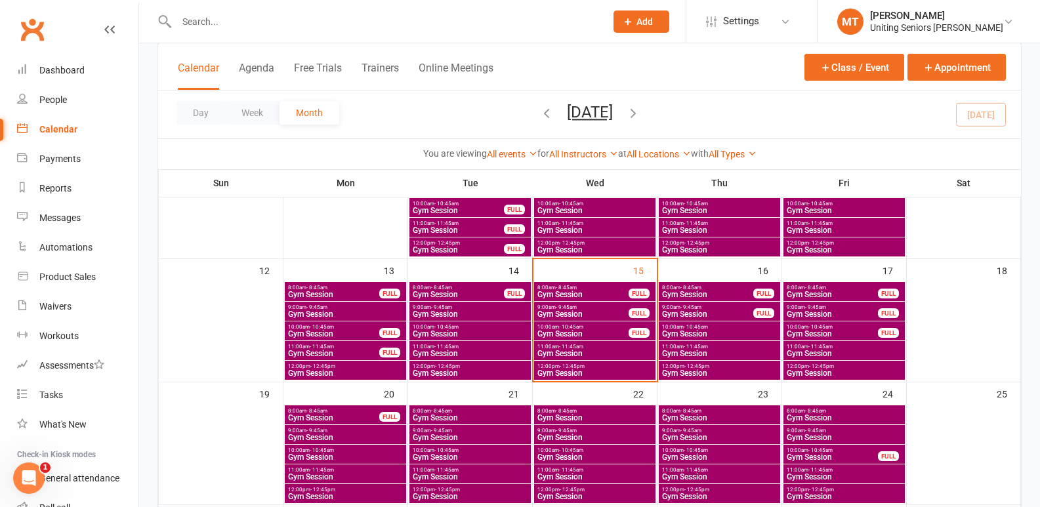
scroll to position [328, 0]
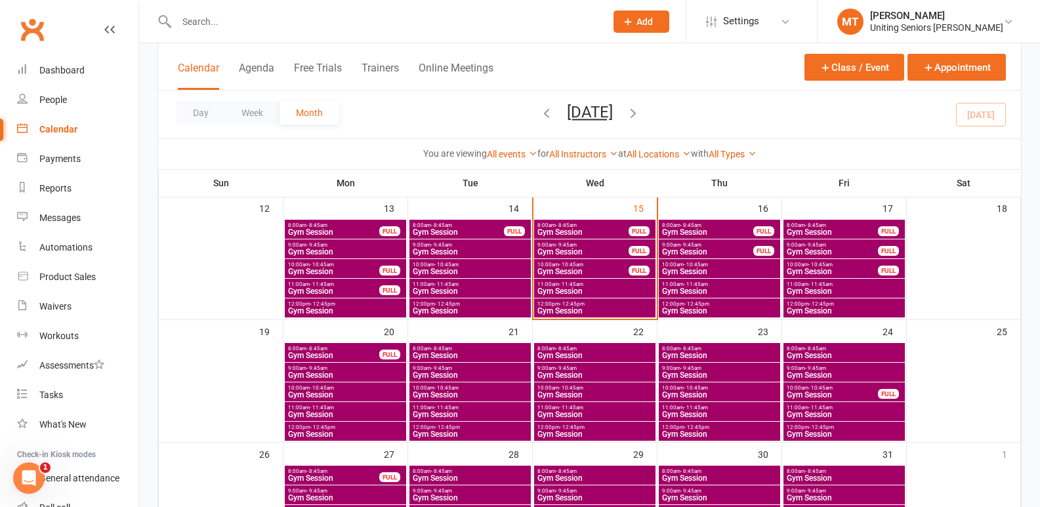
click at [821, 389] on span "- 10:45am" at bounding box center [821, 388] width 24 height 6
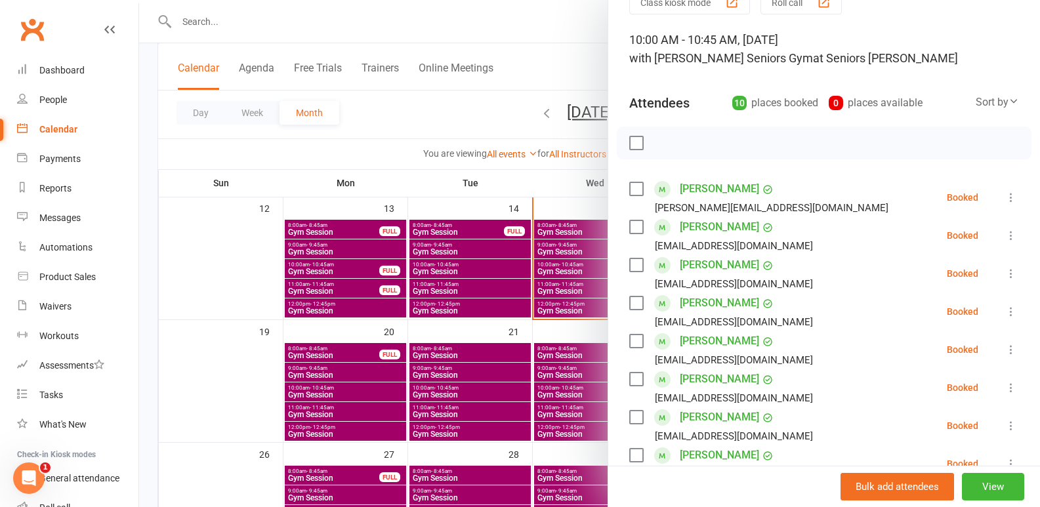
scroll to position [131, 0]
